Goal: Communication & Community: Share content

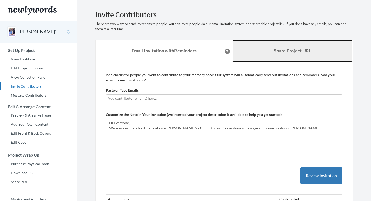
click at [279, 48] on b "Share Project URL" at bounding box center [292, 51] width 37 height 6
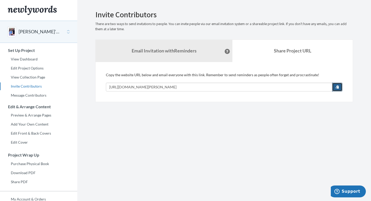
click at [336, 87] on span "button" at bounding box center [338, 87] width 4 height 4
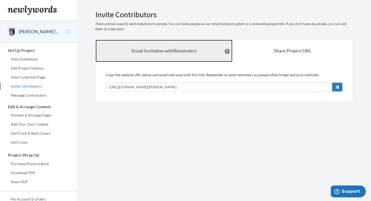
click at [193, 55] on link "Email Invitation with Reminders" at bounding box center [164, 51] width 137 height 22
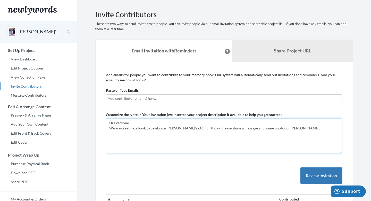
click at [281, 131] on textarea "Hi Everyone, We are creating a book to celebrate [PERSON_NAME]’s 60th birthday.…" at bounding box center [224, 135] width 237 height 35
click at [284, 128] on textarea "Hi Everyone, We are creating a book to celebrate [PERSON_NAME]’s 60th birthday.…" at bounding box center [224, 135] width 237 height 35
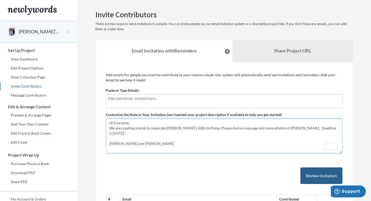
type textarea "Hi Everyone, We are creating a book to celebrate [PERSON_NAME]’s 60th birthday.…"
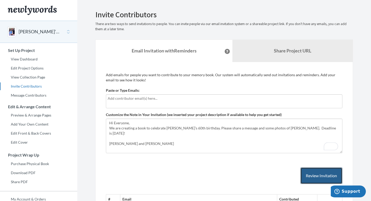
click at [315, 175] on button "Review Invitation" at bounding box center [322, 175] width 42 height 17
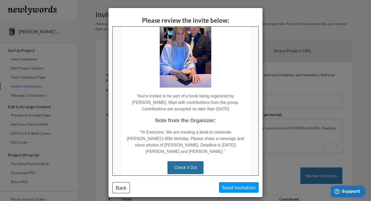
scroll to position [80, 0]
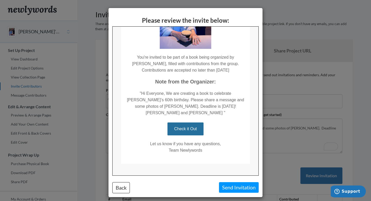
click at [350, 98] on div "Please review the invite below: Back Send Invitation" at bounding box center [185, 100] width 371 height 201
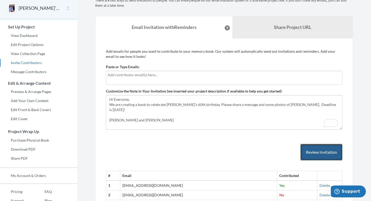
scroll to position [23, 0]
click at [266, 84] on div at bounding box center [224, 78] width 237 height 14
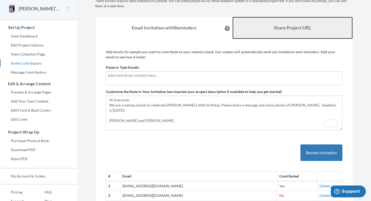
click at [290, 22] on link "Share Project URL" at bounding box center [293, 28] width 120 height 22
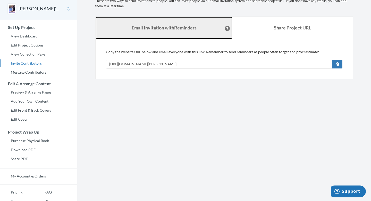
click at [187, 32] on link "Email Invitation with Reminders" at bounding box center [164, 28] width 137 height 22
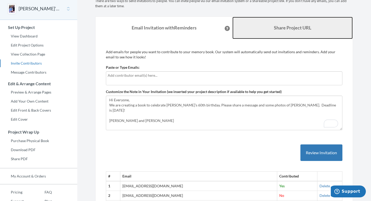
click at [263, 35] on link "Share Project URL" at bounding box center [293, 28] width 120 height 22
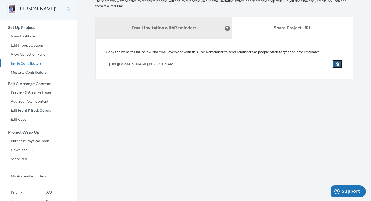
click at [335, 65] on button "button" at bounding box center [337, 64] width 10 height 9
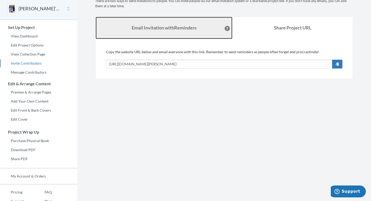
click at [166, 30] on strong "Email Invitation with Reminders" at bounding box center [164, 28] width 65 height 6
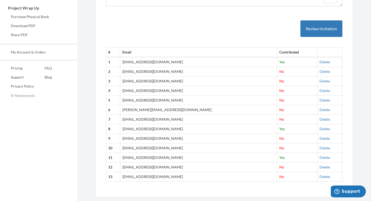
scroll to position [107, 0]
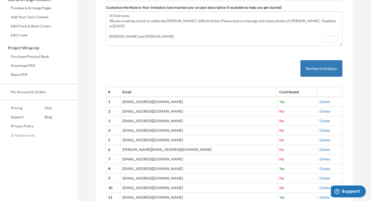
click at [309, 78] on div "# Email Contributed 1 [EMAIL_ADDRESS][DOMAIN_NAME] Yes [GEOGRAPHIC_DATA] 2 [EMA…" at bounding box center [224, 135] width 237 height 171
click at [309, 68] on button "Review Invitation" at bounding box center [322, 68] width 42 height 17
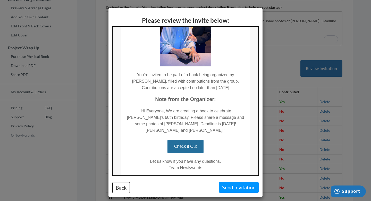
scroll to position [66, 0]
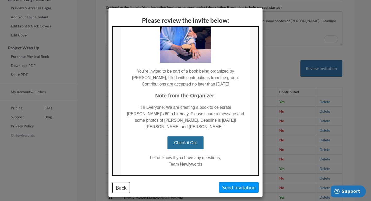
click at [271, 58] on div "Please review the invite below: Back Send Invitation" at bounding box center [185, 100] width 371 height 201
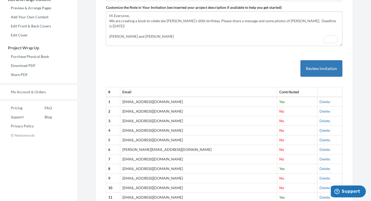
scroll to position [0, 0]
click at [14, 56] on link "Purchase Physical Book" at bounding box center [38, 57] width 77 height 8
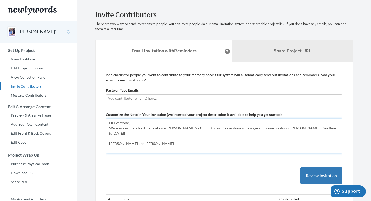
click at [320, 131] on textarea "Hi Everyone, We are creating a book to celebrate [PERSON_NAME]’s 60th birthday.…" at bounding box center [224, 135] width 237 height 35
click at [316, 127] on textarea "Hi Everyone, We are creating a book to celebrate [PERSON_NAME]’s 60th birthday.…" at bounding box center [224, 135] width 237 height 35
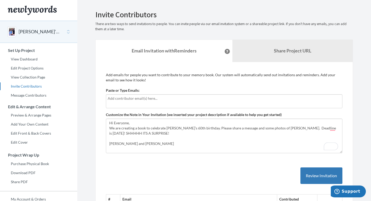
click at [311, 173] on button "Review Invitation" at bounding box center [322, 175] width 42 height 17
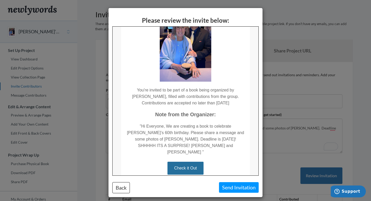
scroll to position [50, 0]
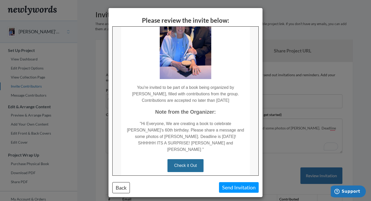
click at [348, 48] on div "Please review the invite below: Back Send Invitation" at bounding box center [185, 100] width 371 height 201
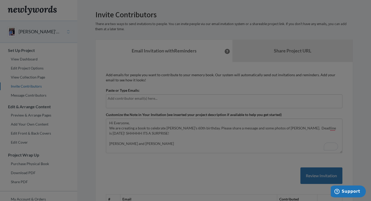
scroll to position [0, 0]
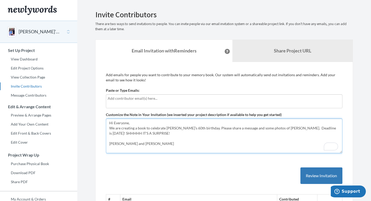
click at [198, 128] on textarea "Hi Everyone, We are creating a book to celebrate [PERSON_NAME]’s 60th birthday.…" at bounding box center [224, 135] width 237 height 35
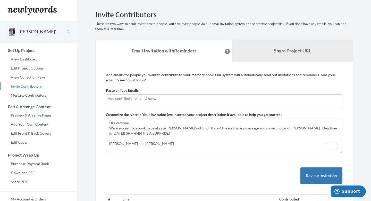
click at [202, 154] on div "Add emails for people you want to contribute to your memory book. Our system wi…" at bounding box center [224, 202] width 237 height 261
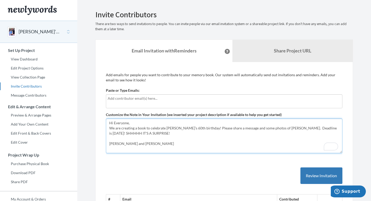
click at [252, 129] on textarea "Hi Everyone, We are creating a book to celebrate [PERSON_NAME]’s 60th birthday.…" at bounding box center [224, 135] width 237 height 35
click at [243, 129] on textarea "Hi Everyone, We are creating a book to celebrate [PERSON_NAME]’s 60th birthday.…" at bounding box center [224, 135] width 237 height 35
click at [258, 129] on textarea "Hi Everyone, We are creating a book to celebrate [PERSON_NAME]’s 60th birthday.…" at bounding box center [224, 135] width 237 height 35
type textarea "Hi Everyone, We are creating a book to celebrate [PERSON_NAME]’s 60th birthday!…"
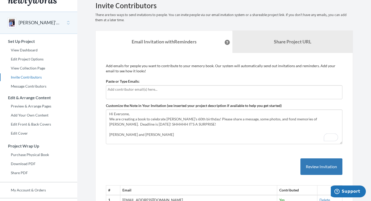
scroll to position [11, 0]
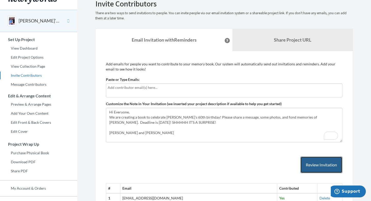
click at [310, 167] on button "Review Invitation" at bounding box center [322, 164] width 42 height 17
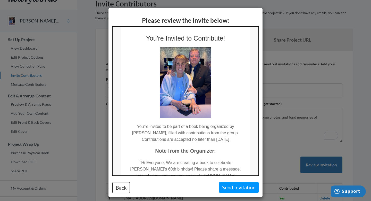
scroll to position [0, 0]
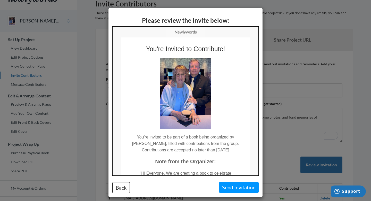
click at [356, 72] on div "Please review the invite below: Back Send Invitation" at bounding box center [185, 100] width 371 height 201
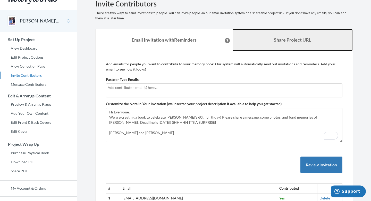
click at [291, 46] on link "Share Project URL" at bounding box center [293, 40] width 120 height 22
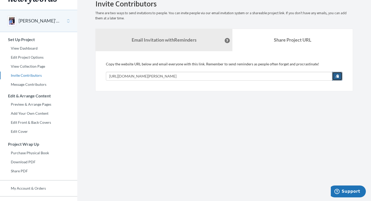
click at [338, 76] on span "button" at bounding box center [338, 76] width 4 height 4
